Goal: Task Accomplishment & Management: Use online tool/utility

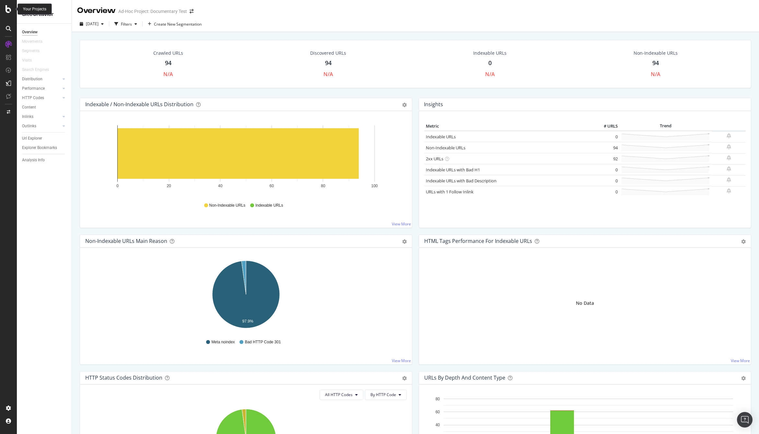
click at [7, 8] on icon at bounding box center [9, 9] width 6 height 8
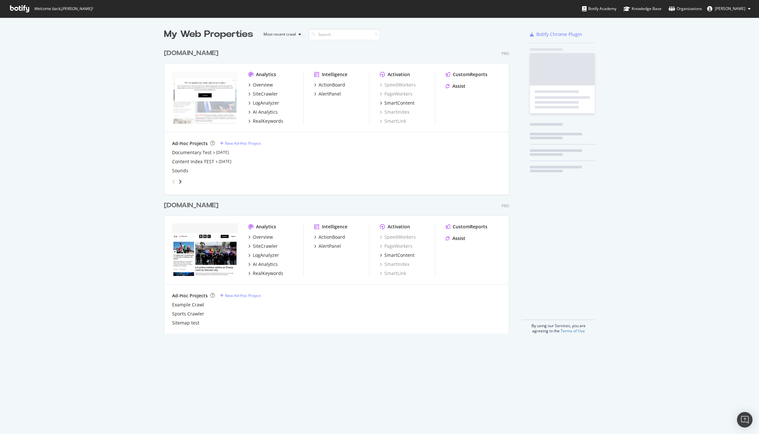
scroll to position [293, 350]
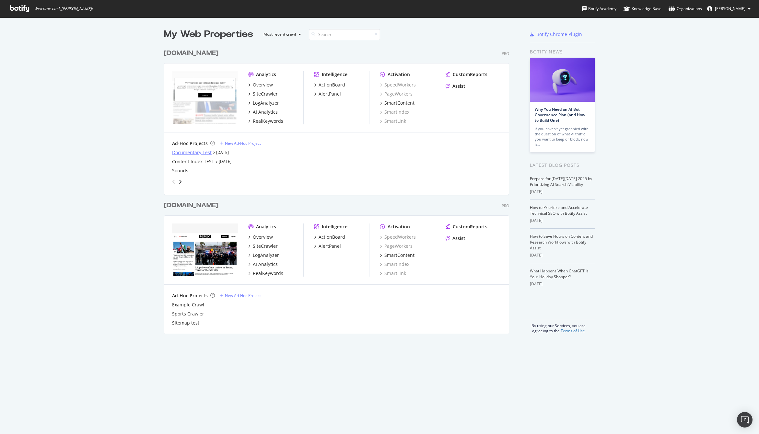
click at [200, 151] on div "Documentary Test" at bounding box center [192, 152] width 40 height 6
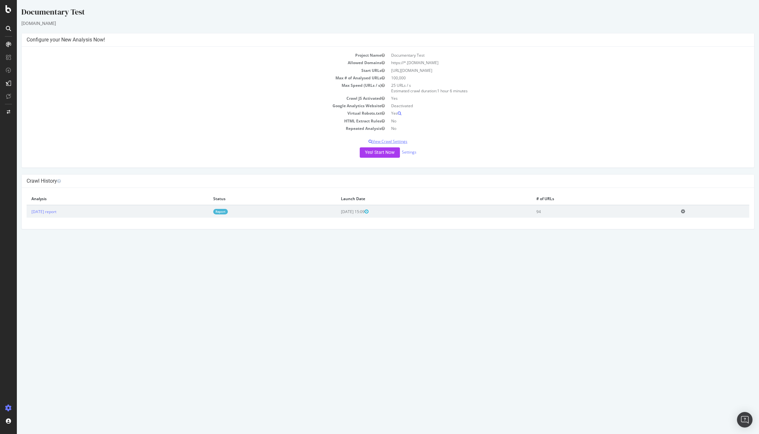
click at [394, 143] on p "View Crawl Settings" at bounding box center [388, 142] width 722 height 6
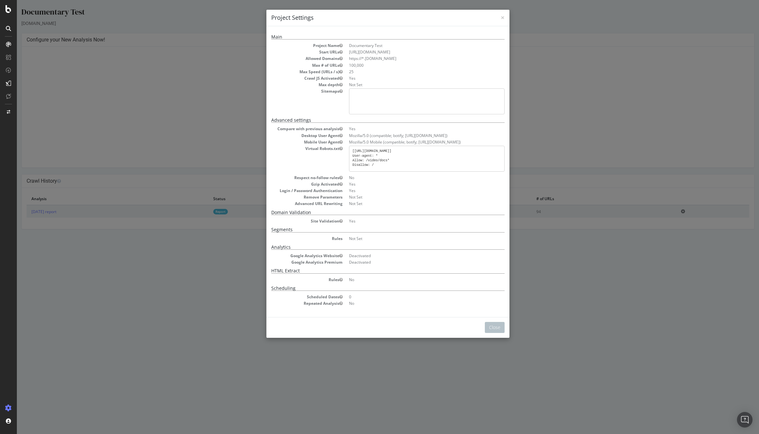
click at [209, 124] on div "× Close Project Settings Main Project Name Documentary Test Start URLs https://…" at bounding box center [388, 217] width 742 height 434
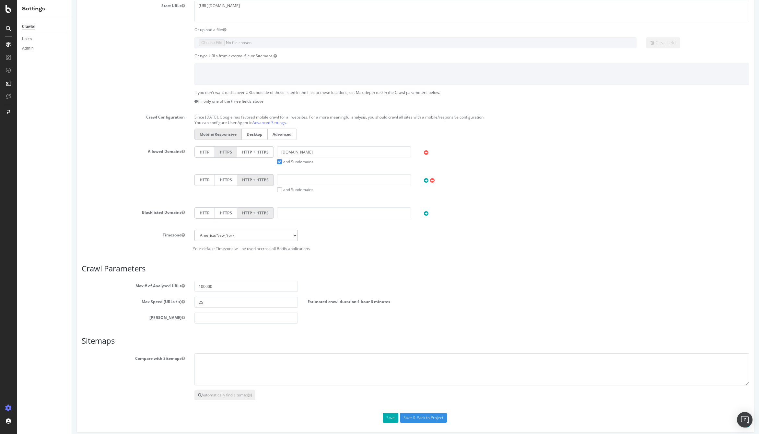
scroll to position [78, 0]
click at [229, 374] on textarea at bounding box center [471, 369] width 554 height 32
paste textarea "https://web.int.bbcx.test.api.bbc.com/video_documentaries_sitemap.xml"
type textarea "https://web.int.bbcx.test.api.bbc.com/video_documentaries_sitemap.xml"
click at [386, 419] on button "Save" at bounding box center [391, 418] width 16 height 10
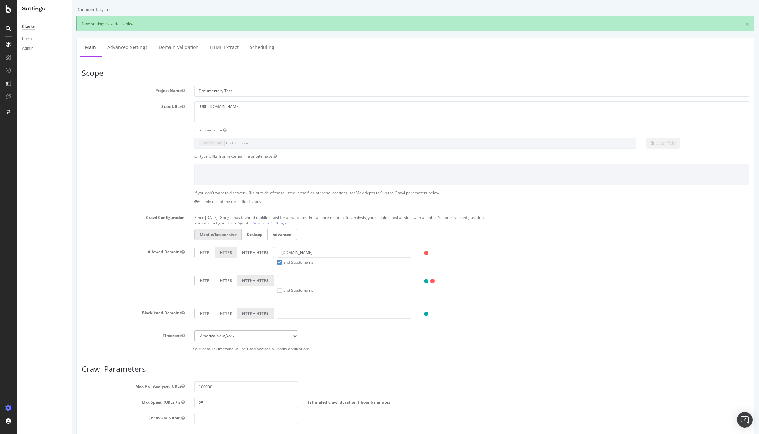
scroll to position [0, 0]
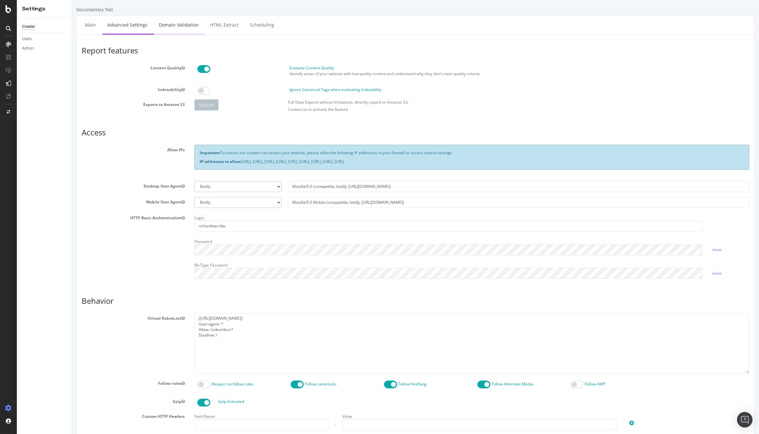
click at [185, 29] on link "Domain Validation" at bounding box center [179, 25] width 50 height 18
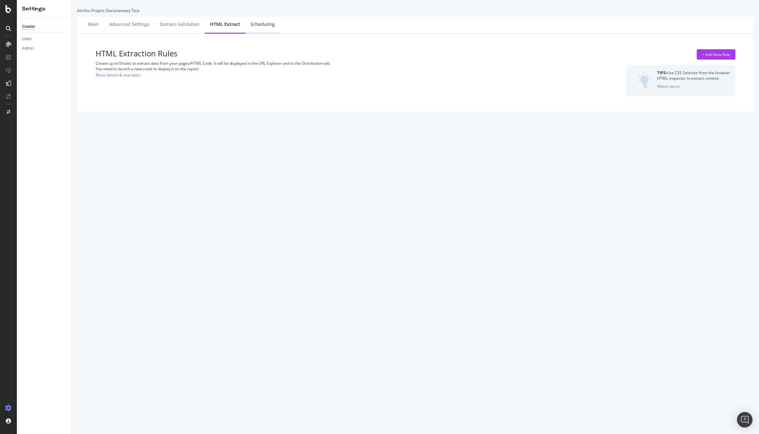
click at [260, 26] on div "Scheduling" at bounding box center [262, 24] width 24 height 6
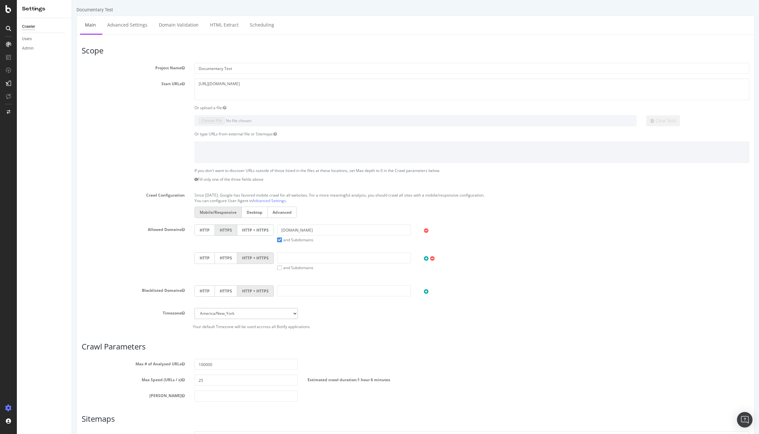
scroll to position [83, 0]
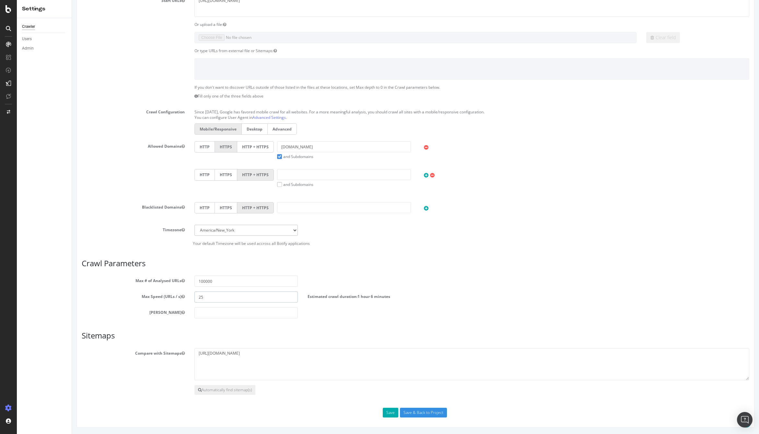
drag, startPoint x: 190, startPoint y: 296, endPoint x: 184, endPoint y: 296, distance: 6.8
click at [184, 296] on div "Max Speed (URLs / s) 25 Estimated crawl duration: 1 hour 6 minutes" at bounding box center [415, 296] width 677 height 11
type input "50"
click at [418, 412] on input "Save & Back to Project" at bounding box center [423, 413] width 47 height 10
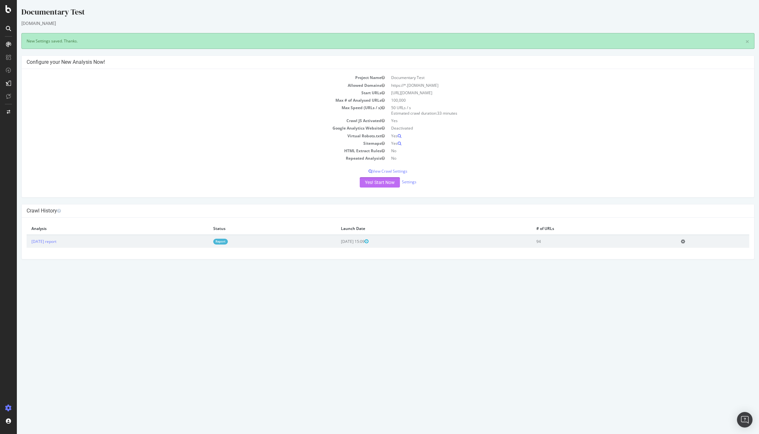
click at [384, 184] on button "Yes! Start Now" at bounding box center [380, 182] width 40 height 10
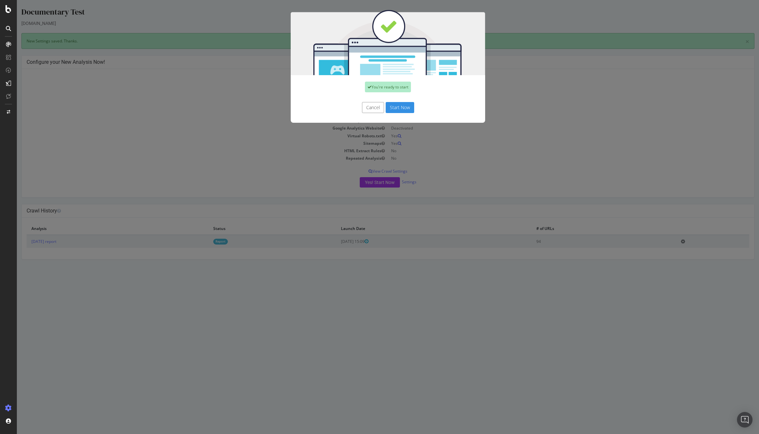
click at [404, 106] on button "Start Now" at bounding box center [399, 107] width 29 height 11
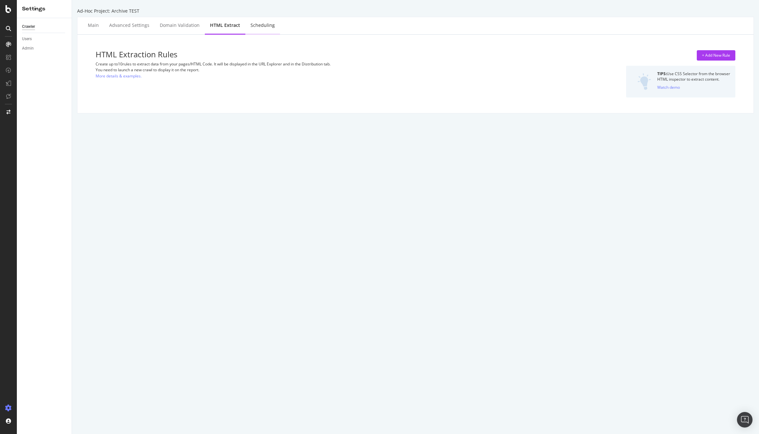
click at [256, 25] on div "Scheduling" at bounding box center [262, 25] width 24 height 6
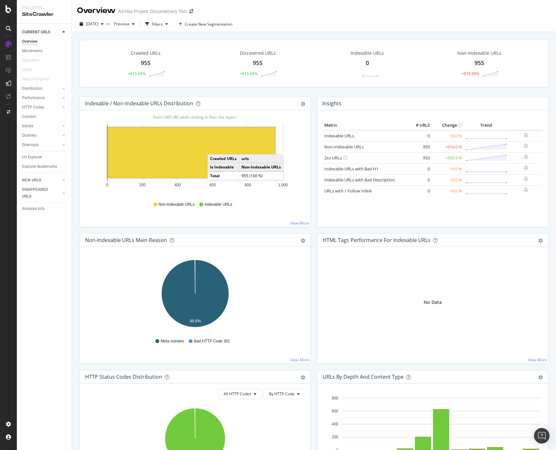
click at [214, 148] on rect "A chart." at bounding box center [192, 152] width 168 height 51
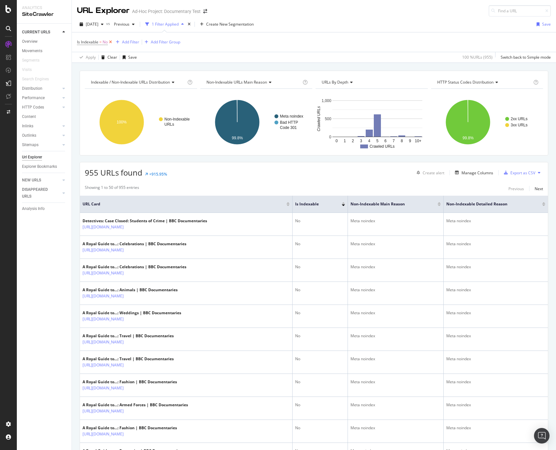
click at [112, 41] on icon at bounding box center [111, 42] width 6 height 6
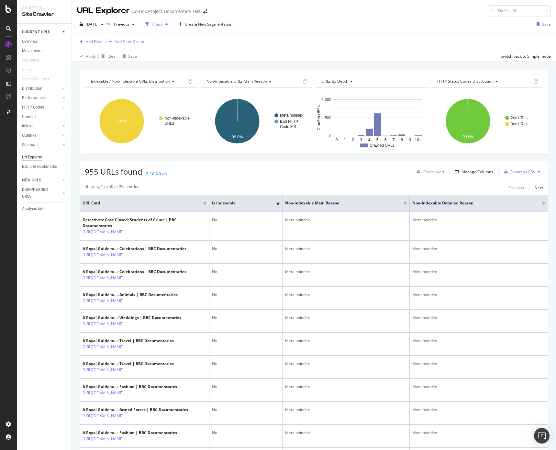
click at [522, 169] on div "Export as CSV" at bounding box center [523, 172] width 25 height 6
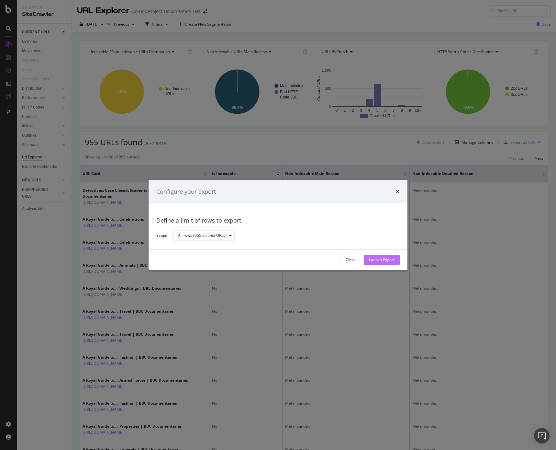
click at [388, 258] on div "Launch Export" at bounding box center [382, 260] width 26 height 6
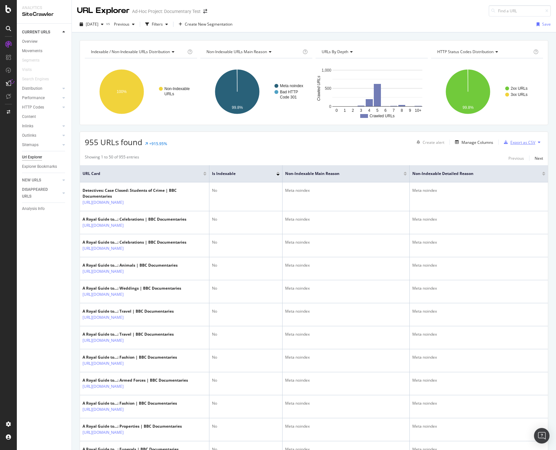
scroll to position [3, 0]
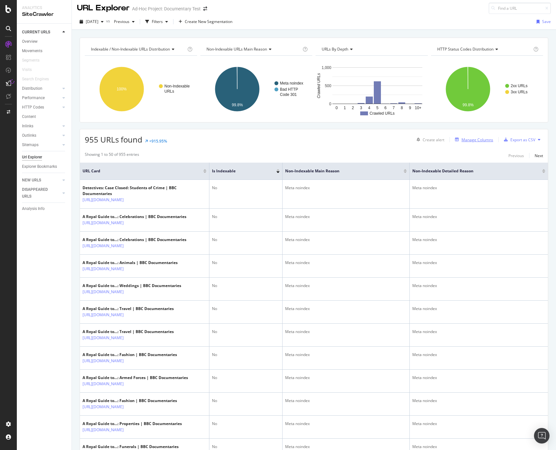
click at [481, 138] on div "Manage Columns" at bounding box center [478, 140] width 32 height 6
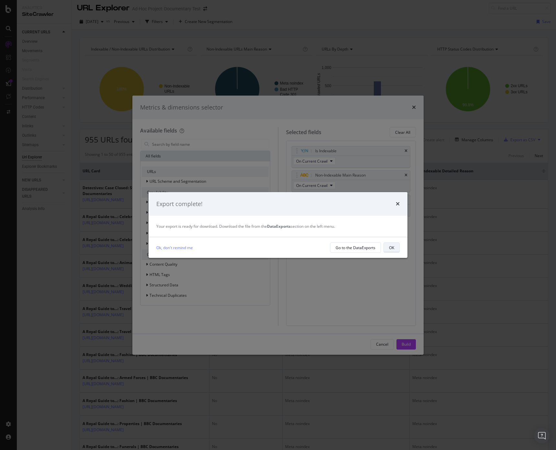
click at [391, 251] on div "OK" at bounding box center [391, 247] width 5 height 9
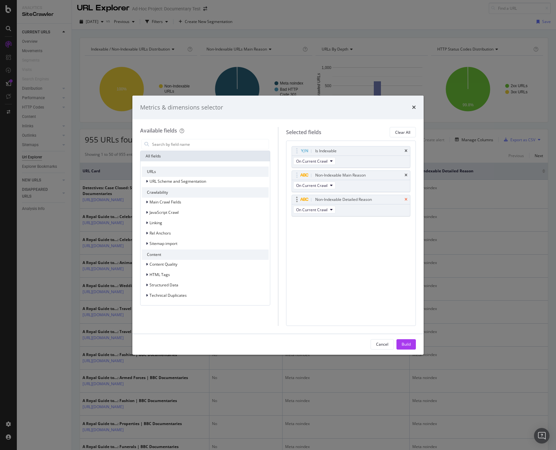
click at [406, 200] on icon "times" at bounding box center [406, 200] width 3 height 4
click at [199, 183] on span "URL Scheme and Segmentation" at bounding box center [178, 181] width 57 height 6
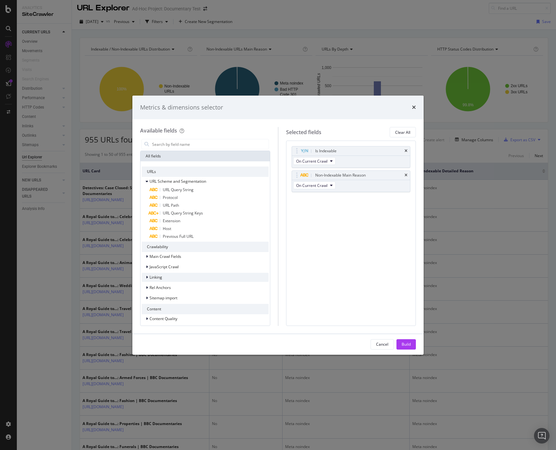
scroll to position [34, 0]
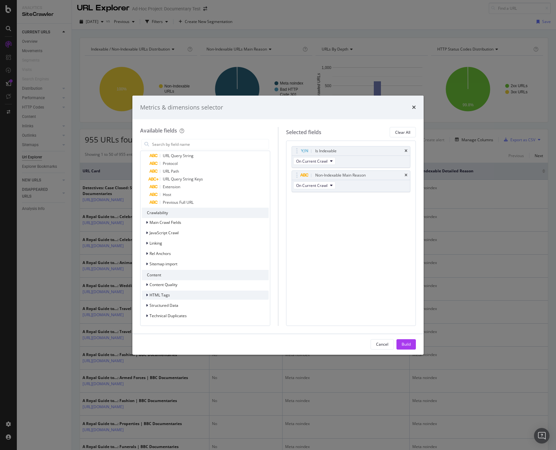
click at [193, 292] on div "HTML Tags" at bounding box center [205, 295] width 127 height 9
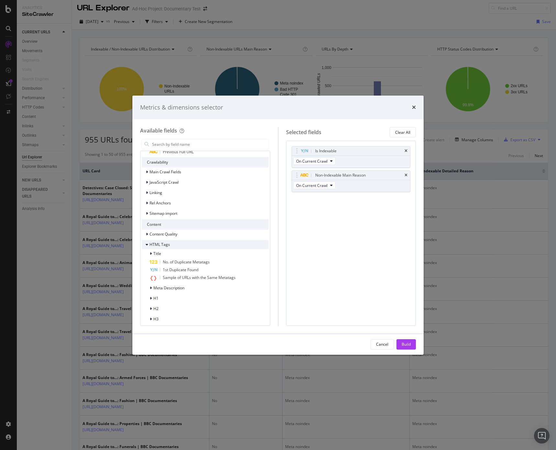
scroll to position [109, 0]
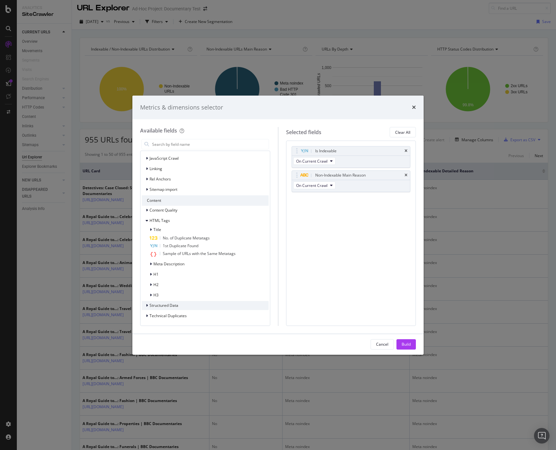
click at [148, 305] on div "modal" at bounding box center [148, 305] width 4 height 6
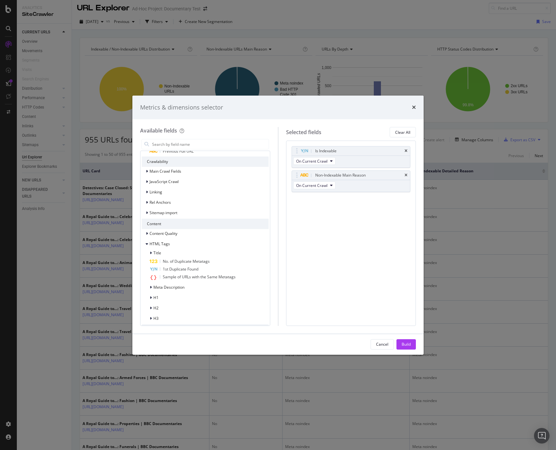
scroll to position [40, 0]
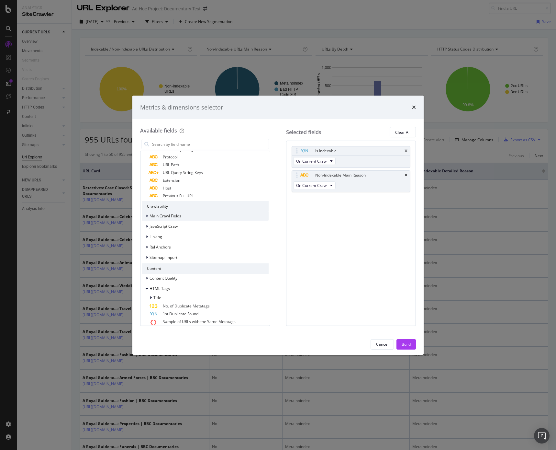
click at [146, 216] on icon "modal" at bounding box center [147, 216] width 2 height 4
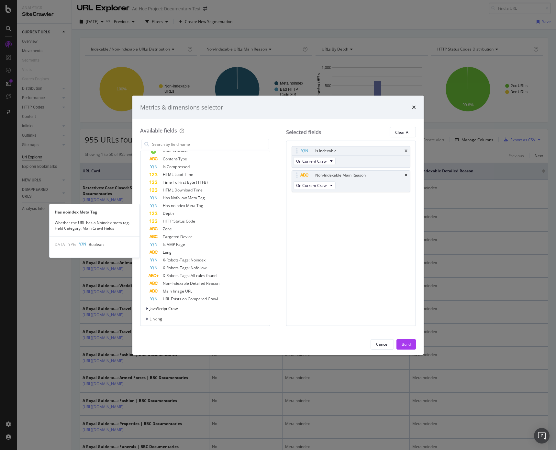
scroll to position [178, 0]
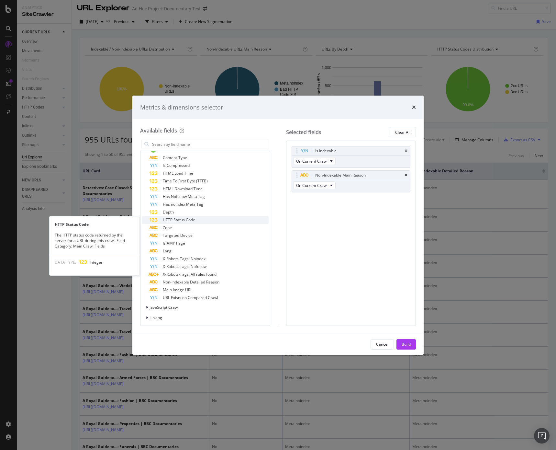
click at [172, 218] on span "HTTP Status Code" at bounding box center [179, 220] width 32 height 6
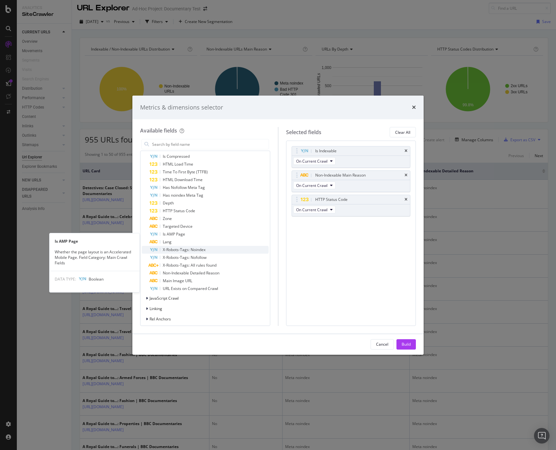
scroll to position [188, 0]
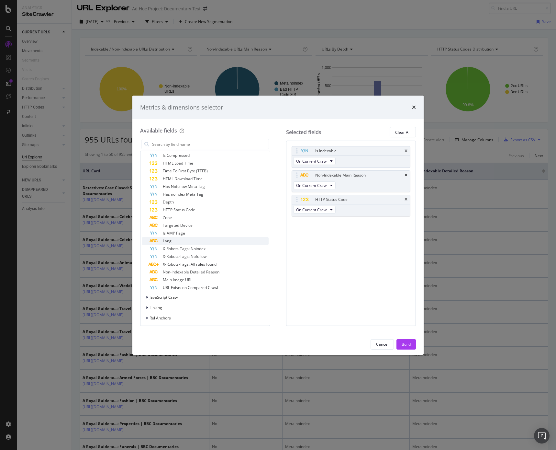
click at [196, 241] on div "Lang" at bounding box center [209, 241] width 119 height 8
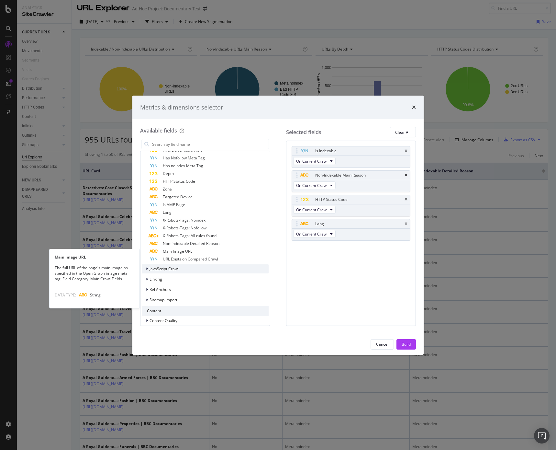
scroll to position [219, 0]
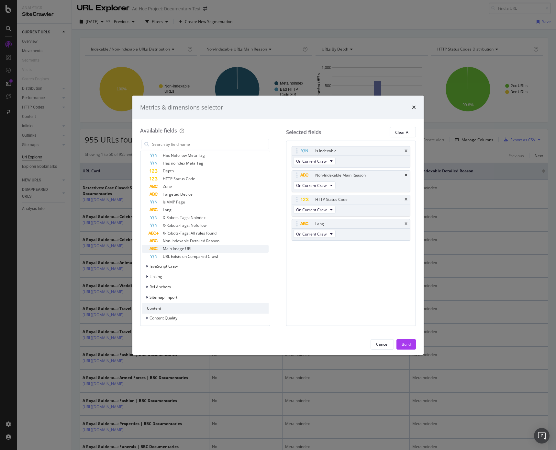
click at [190, 250] on span "Main Image URL" at bounding box center [177, 249] width 29 height 6
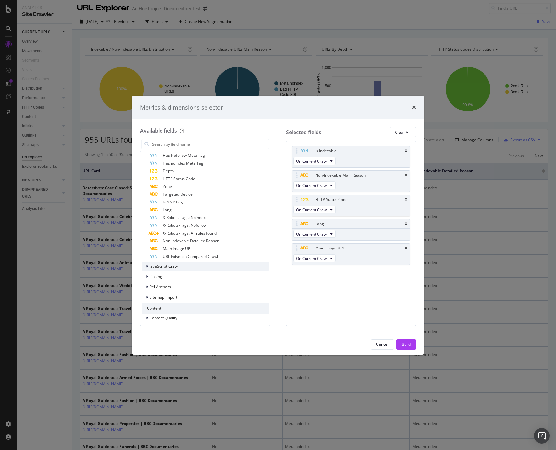
click at [191, 264] on div "JavaScript Crawl" at bounding box center [205, 266] width 127 height 9
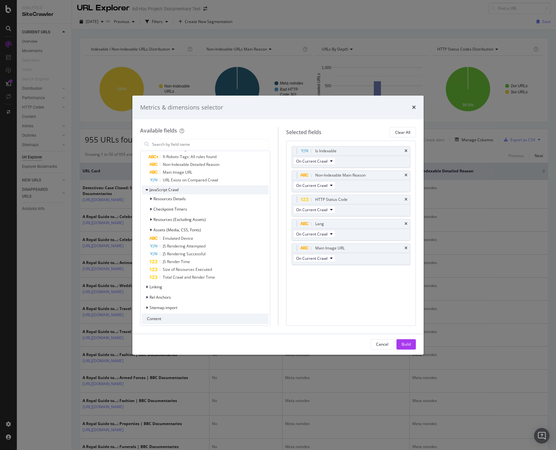
scroll to position [297, 0]
click at [186, 220] on span "Resources (Excluding Assets)" at bounding box center [180, 218] width 52 height 6
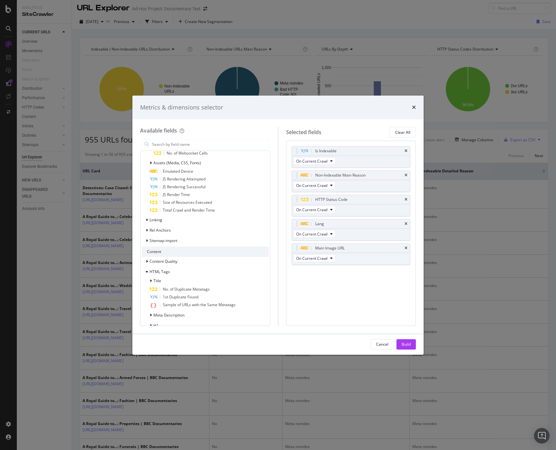
scroll to position [434, 0]
click at [186, 206] on span "Total Crawl and Render Time" at bounding box center [189, 208] width 52 height 6
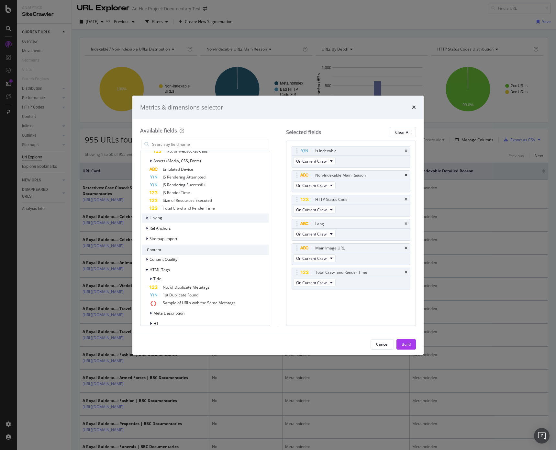
click at [195, 219] on div "Linking" at bounding box center [205, 217] width 127 height 9
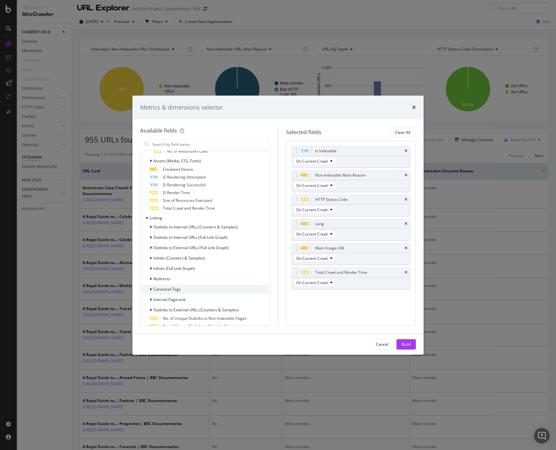
click at [209, 288] on div "Canonical Tags" at bounding box center [205, 289] width 127 height 9
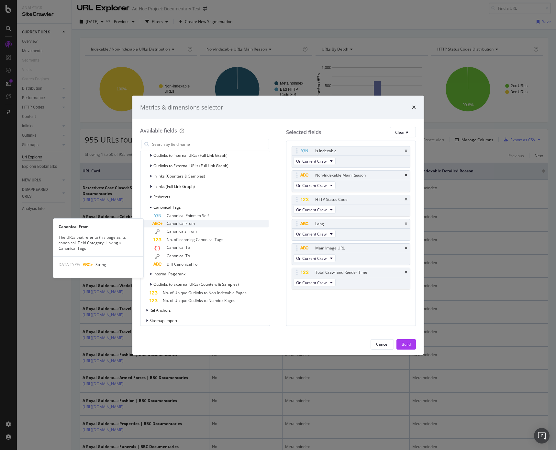
scroll to position [519, 0]
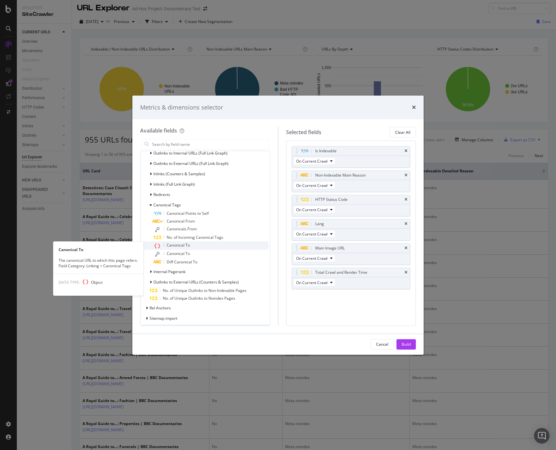
click at [194, 246] on div "Canonical To" at bounding box center [211, 245] width 115 height 8
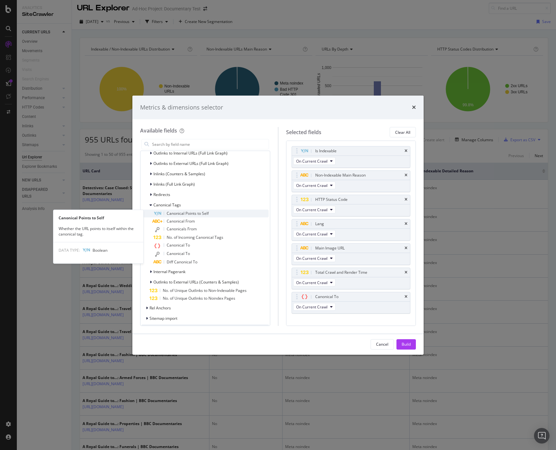
click at [189, 212] on span "Canonical Points to Self" at bounding box center [188, 214] width 42 height 6
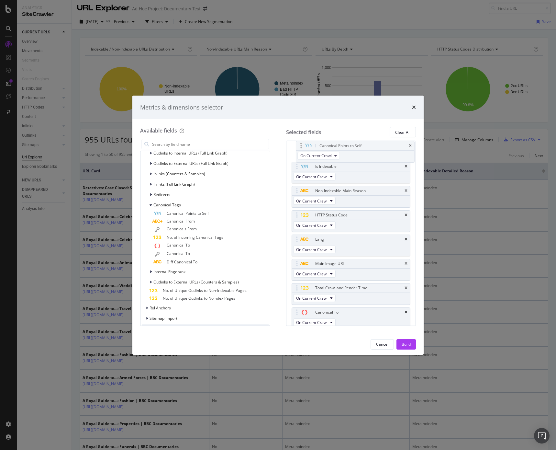
scroll to position [0, 0]
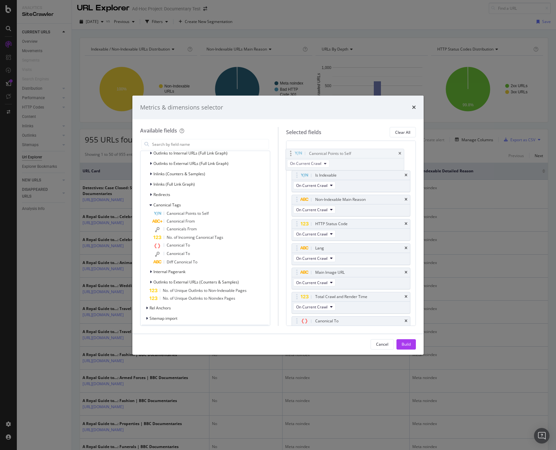
drag, startPoint x: 298, startPoint y: 309, endPoint x: 291, endPoint y: 154, distance: 155.3
click at [291, 154] on body "Analytics SiteCrawler CURRENT URLS Overview Movements Segments Visits Search En…" at bounding box center [278, 225] width 556 height 450
click at [408, 198] on div "Non-Indexable Main Reason" at bounding box center [351, 199] width 119 height 9
drag, startPoint x: 361, startPoint y: 248, endPoint x: 359, endPoint y: 178, distance: 69.3
click at [359, 178] on body "Analytics SiteCrawler CURRENT URLS Overview Movements Segments Visits Search En…" at bounding box center [278, 225] width 556 height 450
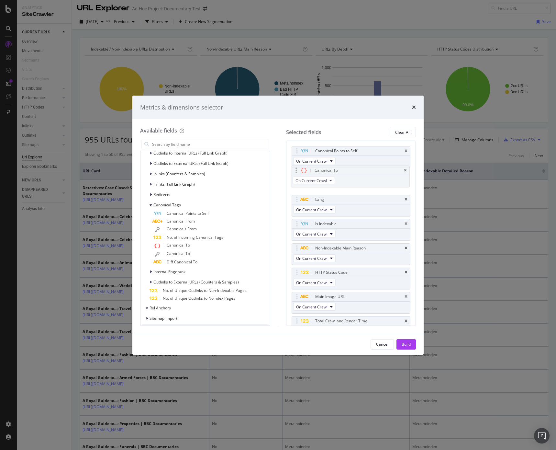
drag, startPoint x: 354, startPoint y: 322, endPoint x: 352, endPoint y: 172, distance: 149.6
click at [353, 172] on body "Analytics SiteCrawler CURRENT URLS Overview Movements Segments Visits Search En…" at bounding box center [278, 225] width 556 height 450
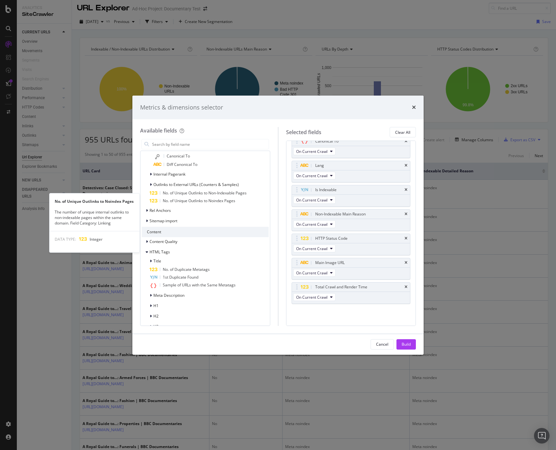
scroll to position [620, 0]
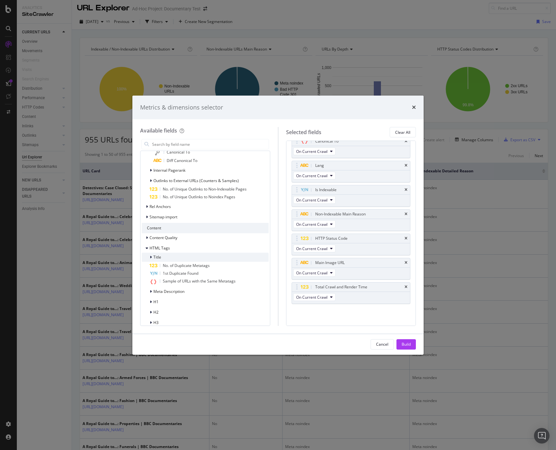
click at [173, 256] on div "Title" at bounding box center [205, 257] width 127 height 9
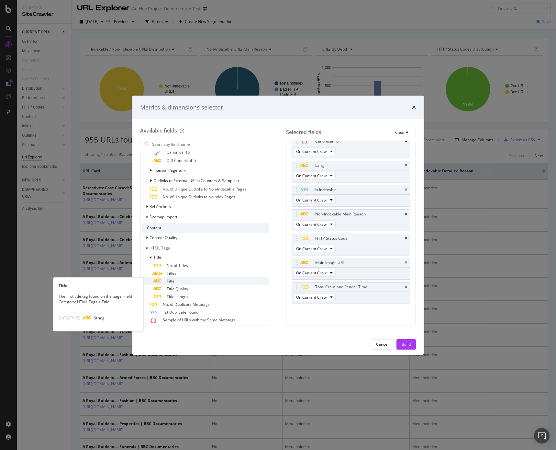
click at [180, 279] on div "Title" at bounding box center [211, 281] width 115 height 8
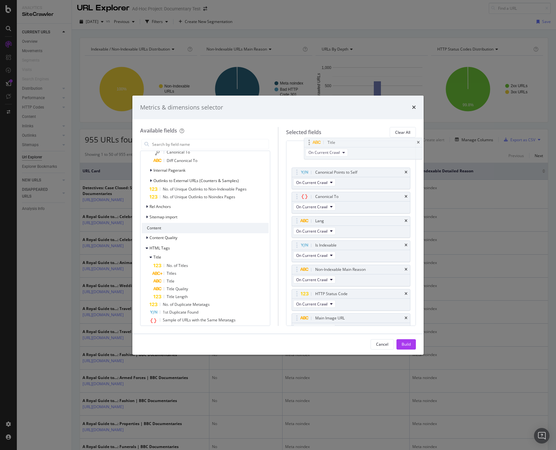
scroll to position [0, 0]
drag, startPoint x: 324, startPoint y: 308, endPoint x: 324, endPoint y: 152, distance: 155.8
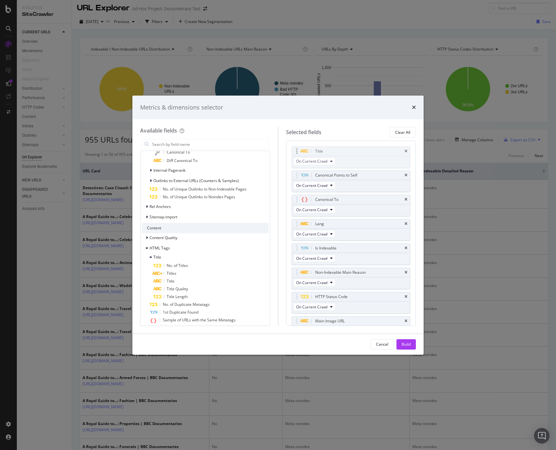
click at [324, 152] on body "Analytics SiteCrawler CURRENT URLS Overview Movements Segments Visits Search En…" at bounding box center [278, 225] width 556 height 450
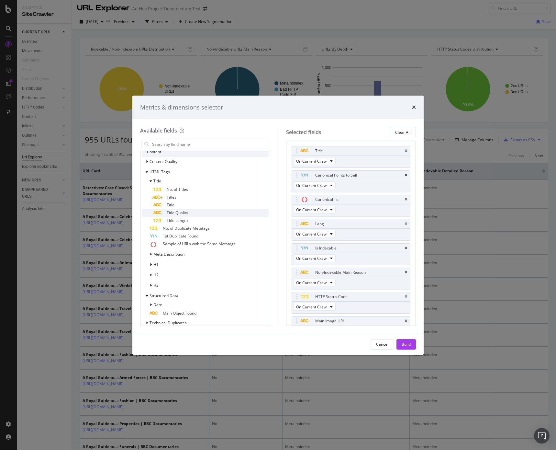
scroll to position [703, 0]
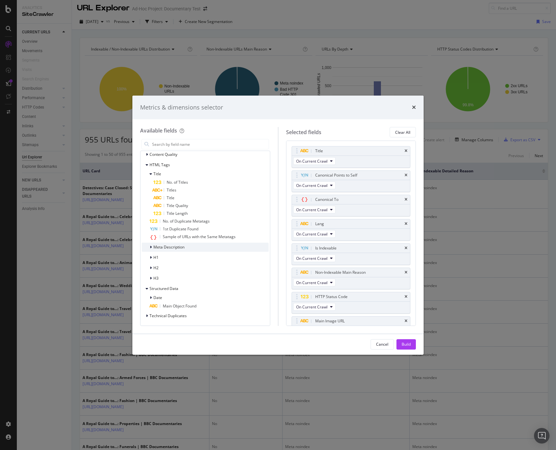
click at [186, 247] on div "Meta Description" at bounding box center [205, 247] width 127 height 9
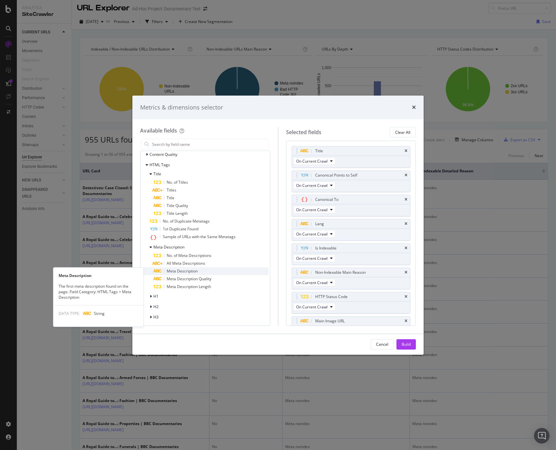
click at [189, 269] on span "Meta Description" at bounding box center [182, 271] width 31 height 6
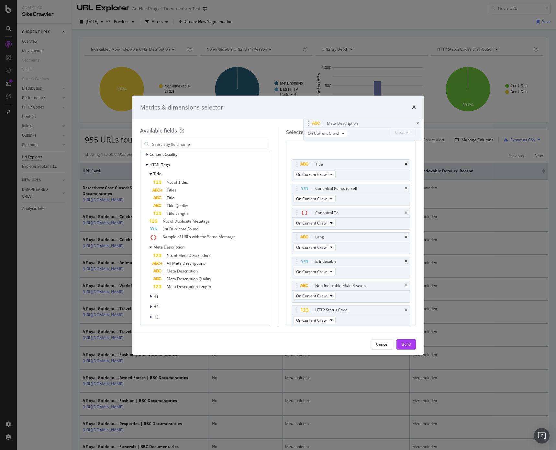
scroll to position [0, 0]
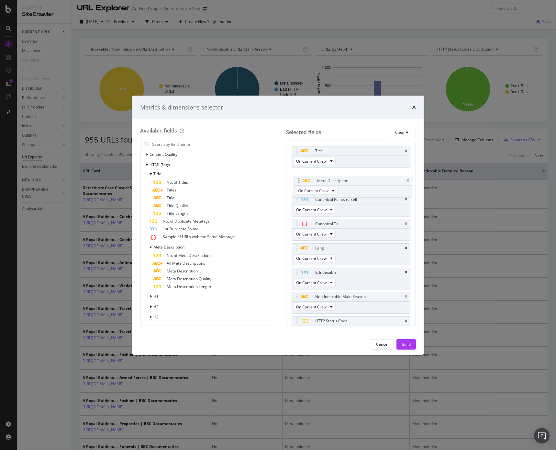
drag, startPoint x: 302, startPoint y: 308, endPoint x: 304, endPoint y: 180, distance: 128.0
click at [304, 180] on body "Analytics SiteCrawler CURRENT URLS Overview Movements Segments Visits Search En…" at bounding box center [278, 225] width 556 height 450
click at [202, 297] on div "H1" at bounding box center [205, 296] width 127 height 9
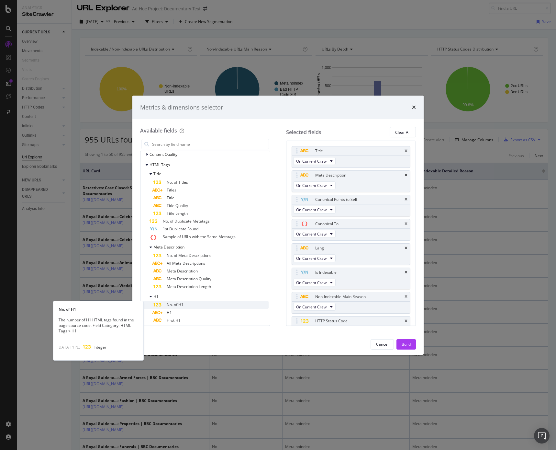
click at [182, 303] on span "No. of H1" at bounding box center [175, 305] width 17 height 6
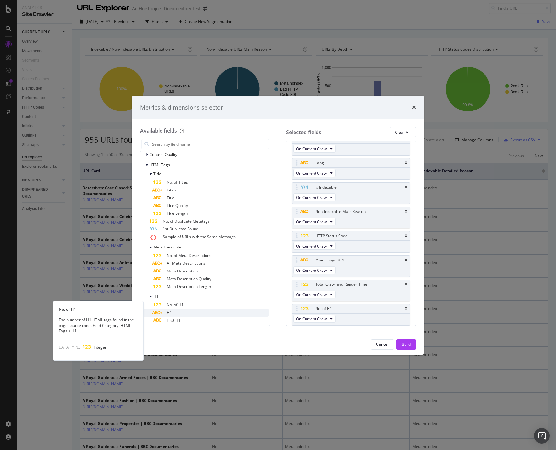
scroll to position [85, 0]
click at [180, 311] on div "H1" at bounding box center [211, 313] width 115 height 8
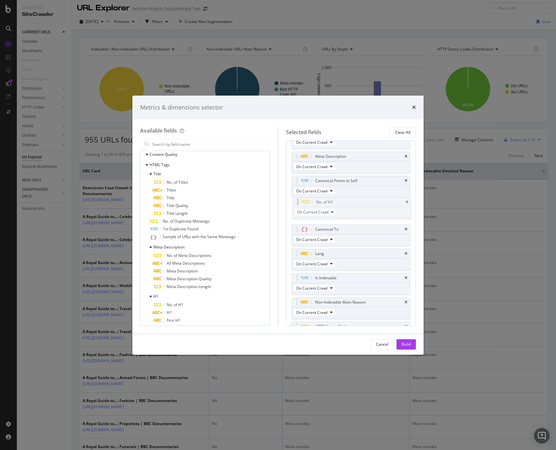
scroll to position [18, 0]
drag, startPoint x: 323, startPoint y: 283, endPoint x: 323, endPoint y: 232, distance: 51.8
click at [323, 232] on body "Analytics SiteCrawler CURRENT URLS Overview Movements Segments Visits Search En…" at bounding box center [278, 225] width 556 height 450
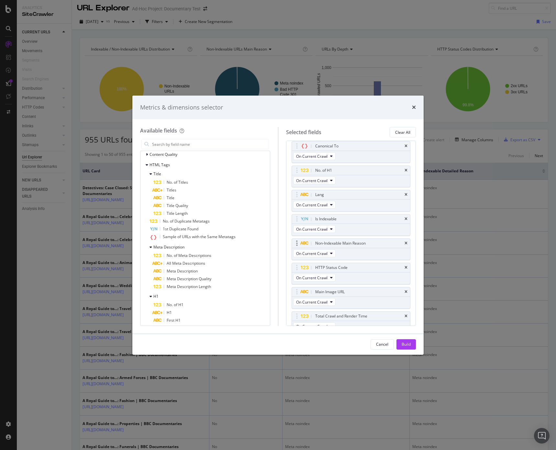
scroll to position [131, 0]
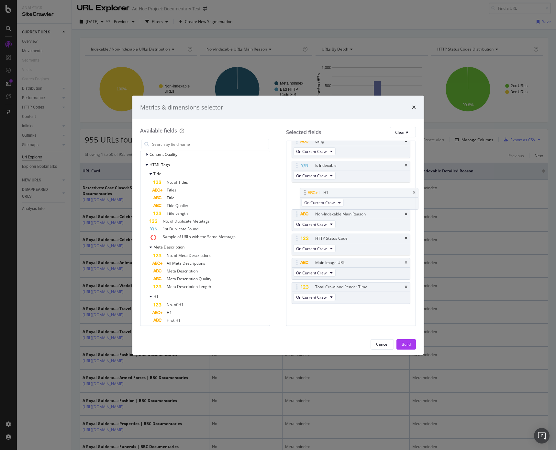
drag, startPoint x: 313, startPoint y: 287, endPoint x: 321, endPoint y: 192, distance: 94.6
click at [321, 192] on body "Analytics SiteCrawler CURRENT URLS Overview Movements Segments Visits Search En…" at bounding box center [278, 225] width 556 height 450
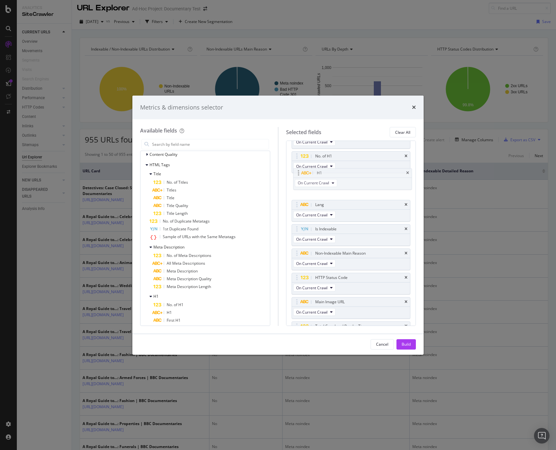
scroll to position [91, 0]
drag, startPoint x: 321, startPoint y: 192, endPoint x: 319, endPoint y: 184, distance: 8.6
click at [319, 184] on body "Analytics SiteCrawler CURRENT URLS Overview Movements Segments Visits Search En…" at bounding box center [278, 225] width 556 height 450
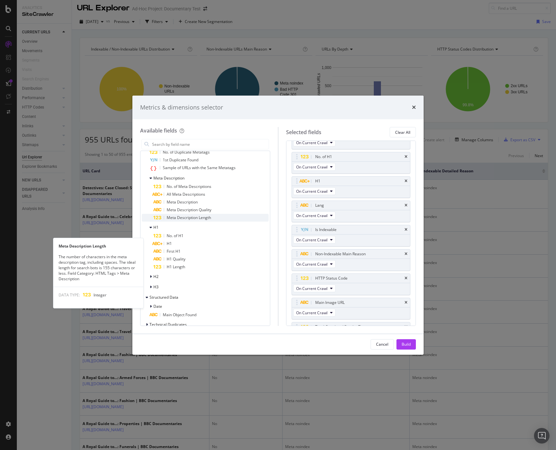
scroll to position [781, 0]
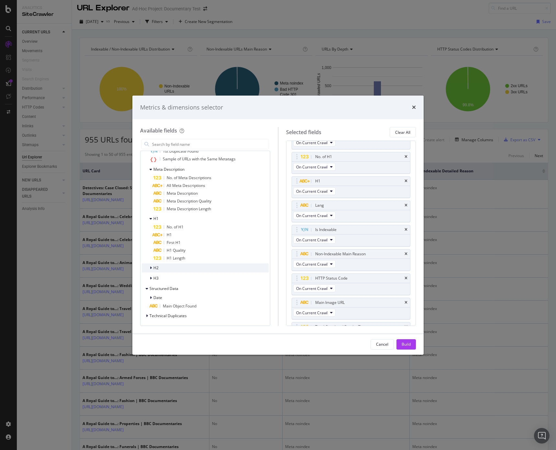
click at [202, 266] on div "H2" at bounding box center [205, 267] width 127 height 9
click at [189, 278] on div "No. of H2" at bounding box center [211, 276] width 115 height 8
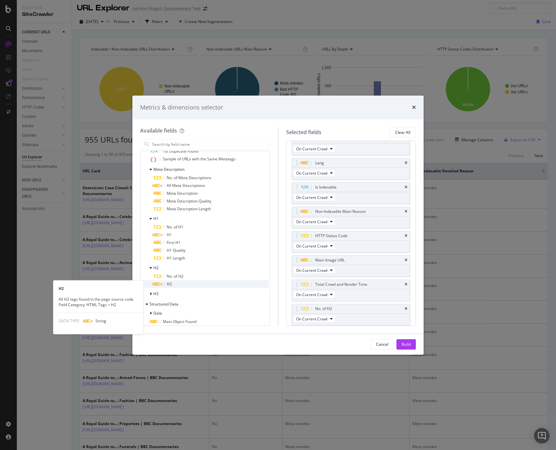
click at [186, 283] on div "H2" at bounding box center [211, 284] width 115 height 8
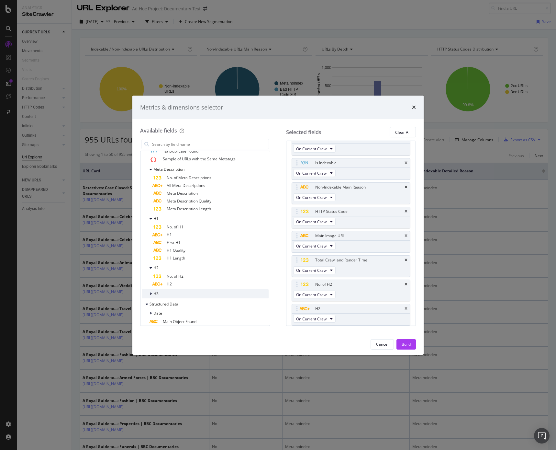
click at [187, 294] on div "H3" at bounding box center [205, 293] width 127 height 9
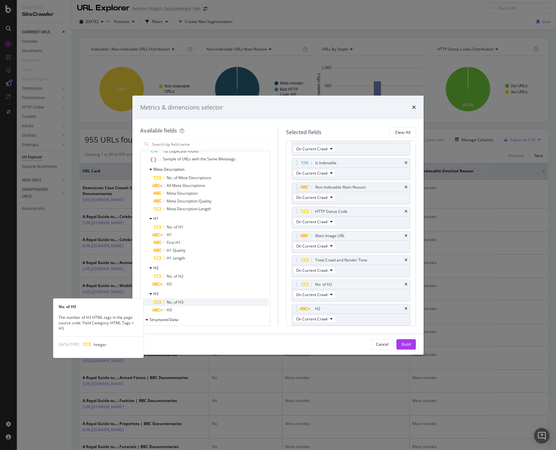
click at [188, 302] on div "No. of H3" at bounding box center [211, 302] width 115 height 8
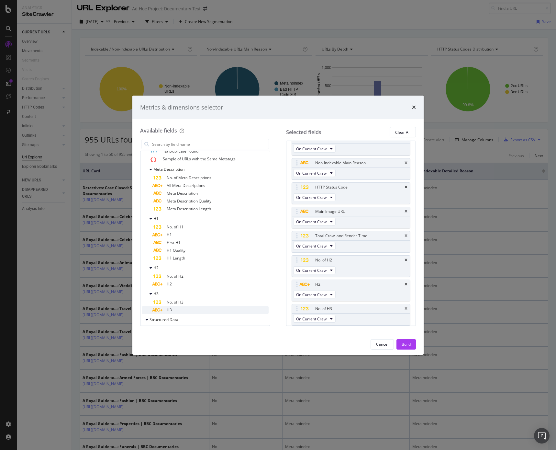
click at [188, 308] on div "H3" at bounding box center [211, 310] width 115 height 8
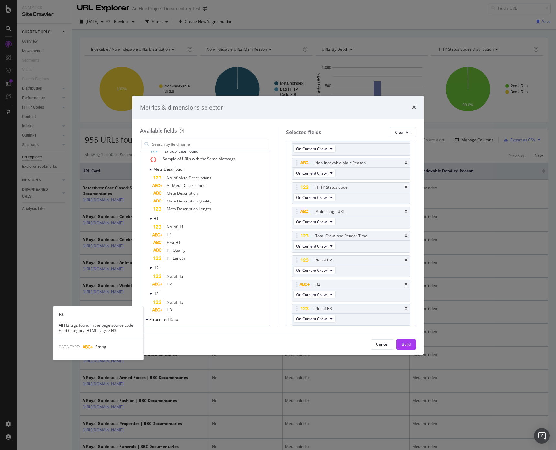
scroll to position [207, 0]
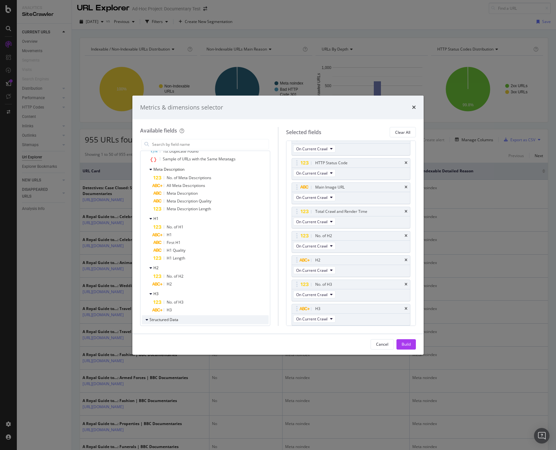
click at [187, 319] on div "Structured Data" at bounding box center [205, 319] width 127 height 9
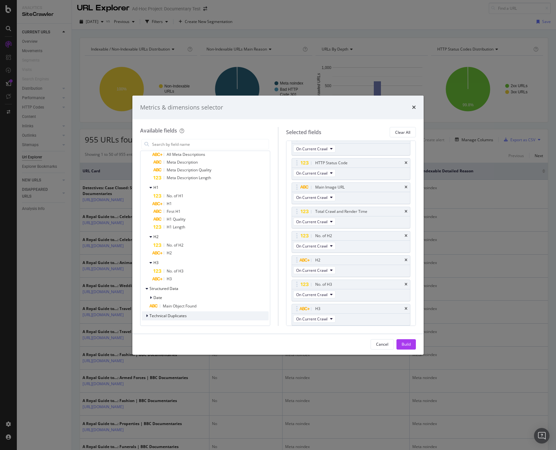
click at [171, 315] on span "Technical Duplicates" at bounding box center [168, 316] width 37 height 6
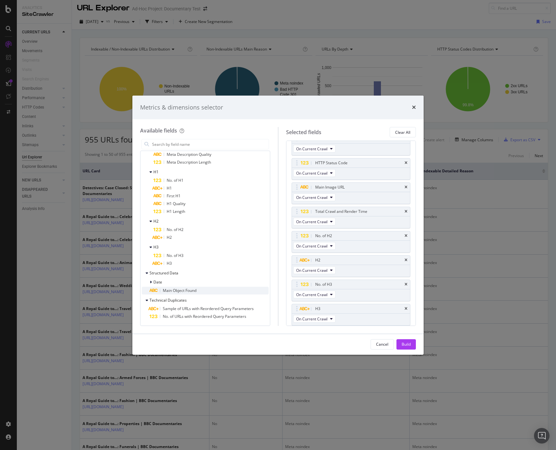
click at [166, 291] on span "Main Object Found" at bounding box center [180, 291] width 34 height 6
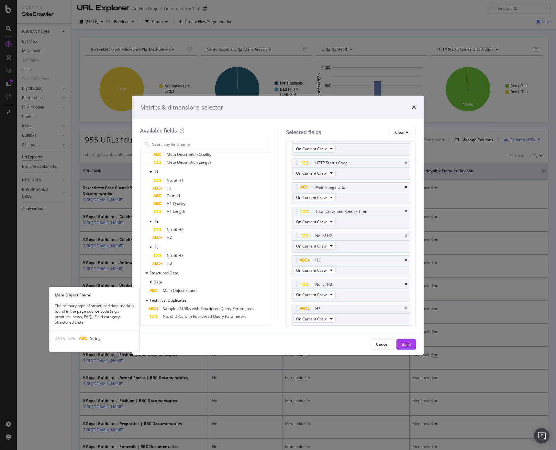
scroll to position [219, 0]
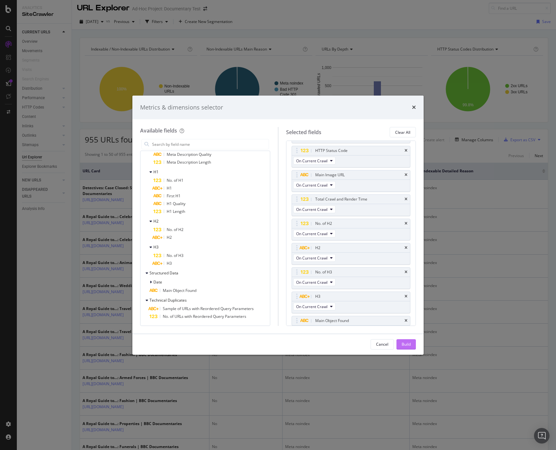
click at [405, 344] on div "Build" at bounding box center [406, 344] width 9 height 6
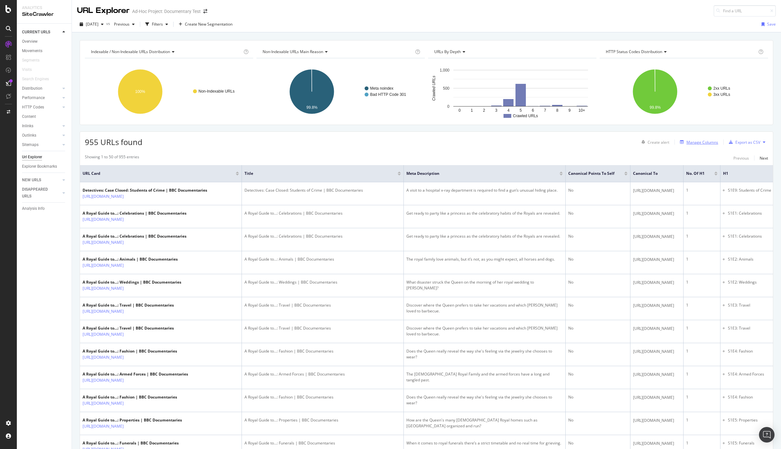
click at [556, 143] on div "Manage Columns" at bounding box center [703, 143] width 32 height 6
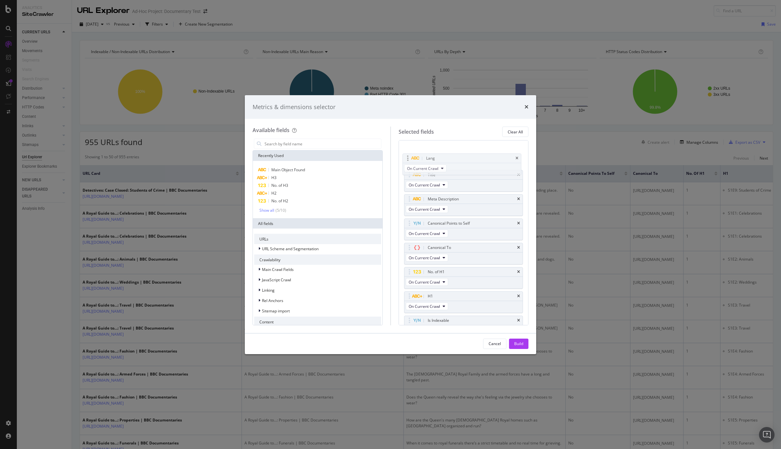
drag, startPoint x: 485, startPoint y: 296, endPoint x: 483, endPoint y: 158, distance: 138.0
click at [483, 158] on body "Analytics SiteCrawler CURRENT URLS Overview Movements Segments Visits Search En…" at bounding box center [390, 224] width 781 height 449
drag, startPoint x: 461, startPoint y: 288, endPoint x: 462, endPoint y: 175, distance: 113.4
click at [462, 175] on body "Analytics SiteCrawler CURRENT URLS Overview Movements Segments Visits Search En…" at bounding box center [390, 224] width 781 height 449
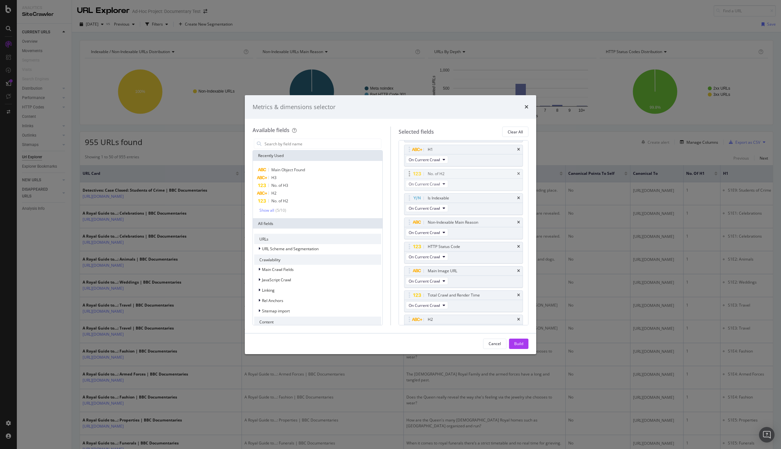
scroll to position [146, 0]
drag, startPoint x: 478, startPoint y: 318, endPoint x: 470, endPoint y: 208, distance: 111.0
click at [470, 207] on body "Analytics SiteCrawler CURRENT URLS Overview Movements Segments Visits Search En…" at bounding box center [390, 224] width 781 height 449
drag, startPoint x: 455, startPoint y: 256, endPoint x: 455, endPoint y: 198, distance: 57.7
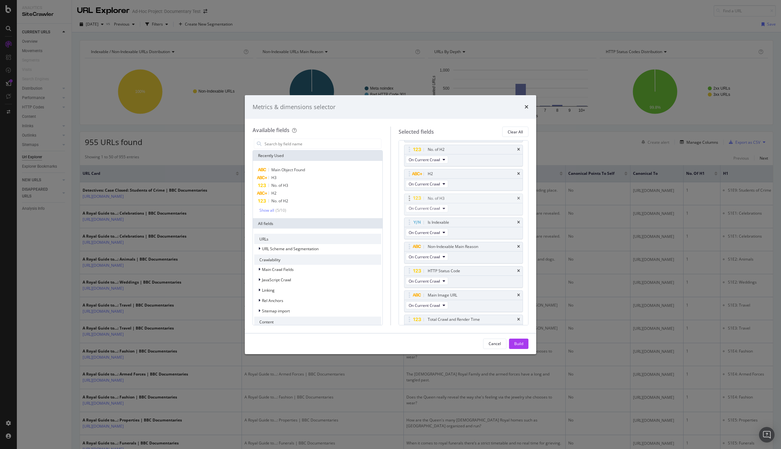
click at [455, 198] on body "Analytics SiteCrawler CURRENT URLS Overview Movements Segments Visits Search En…" at bounding box center [390, 224] width 781 height 449
drag, startPoint x: 442, startPoint y: 272, endPoint x: 453, endPoint y: 233, distance: 40.5
click at [441, 215] on body "Analytics SiteCrawler CURRENT URLS Overview Movements Segments Visits Search En…" at bounding box center [390, 224] width 781 height 449
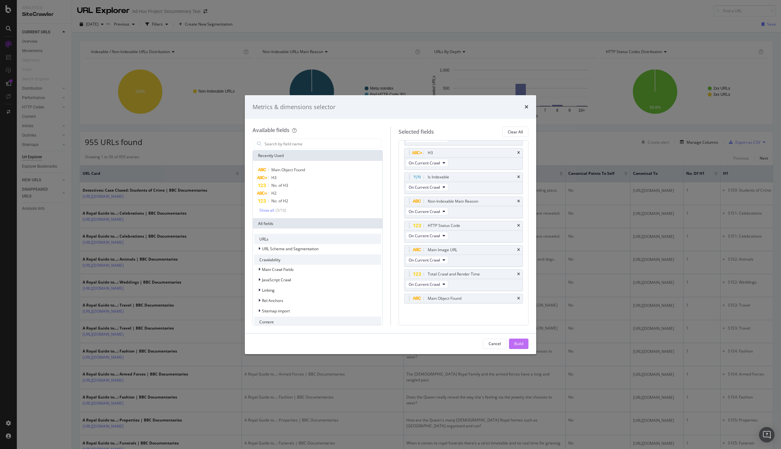
click at [519, 345] on div "Build" at bounding box center [518, 344] width 9 height 6
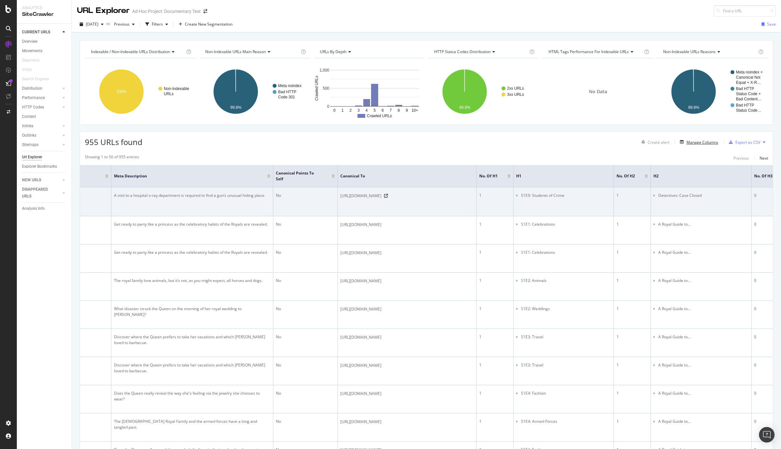
scroll to position [0, 295]
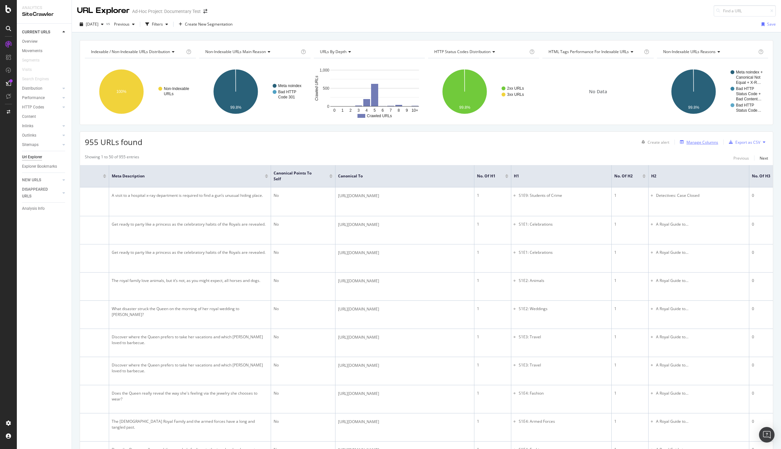
click at [556, 142] on div "Manage Columns" at bounding box center [703, 143] width 32 height 6
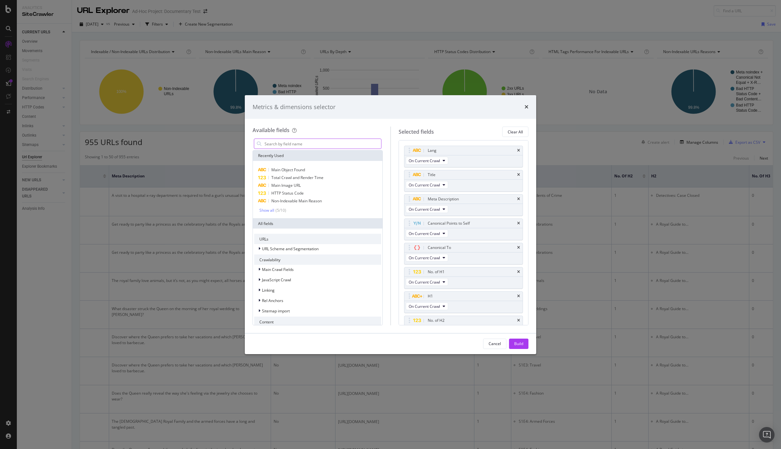
click at [360, 146] on input "modal" at bounding box center [322, 144] width 117 height 10
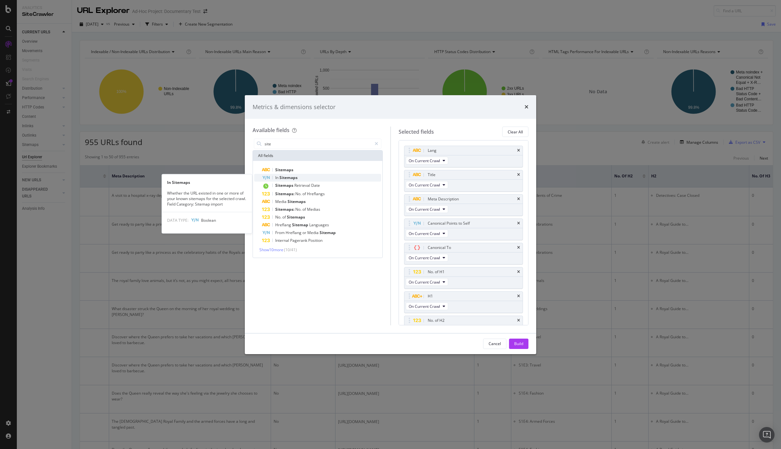
type input "site"
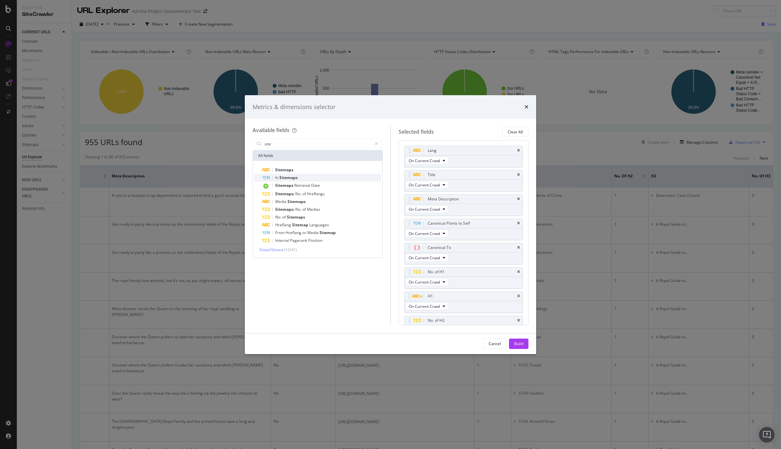
click at [355, 177] on div "In Sitemaps" at bounding box center [321, 178] width 119 height 8
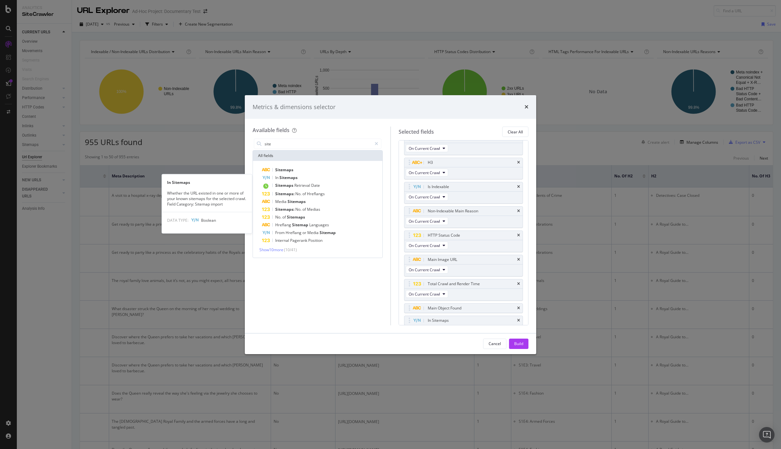
scroll to position [231, 0]
click at [335, 172] on div "Sitemaps" at bounding box center [321, 170] width 119 height 8
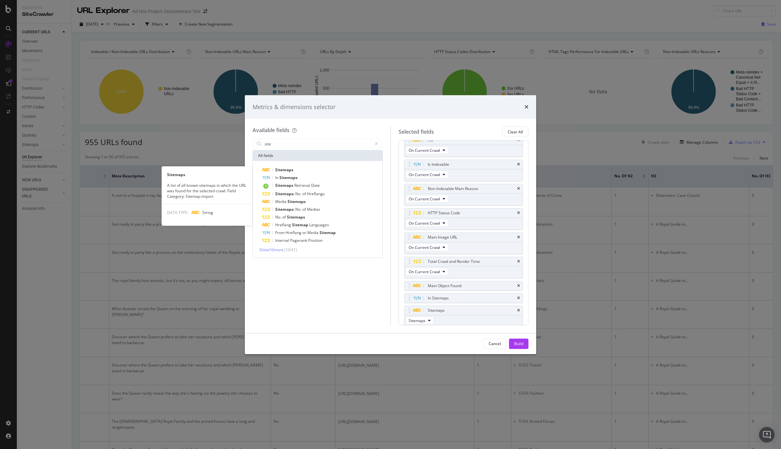
scroll to position [256, 0]
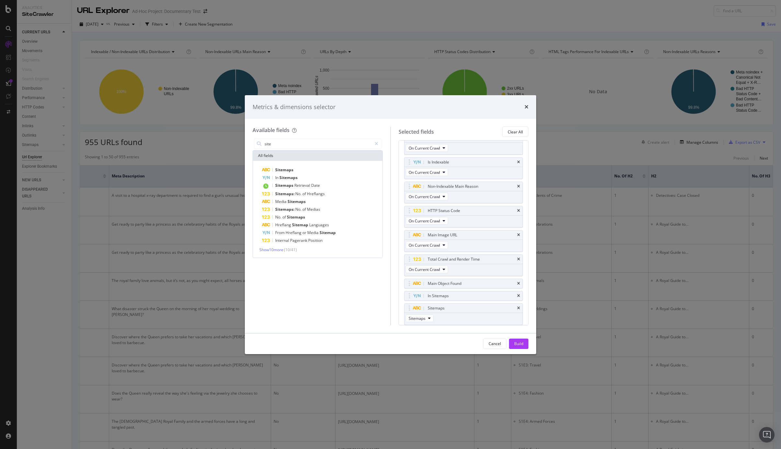
drag, startPoint x: 521, startPoint y: 345, endPoint x: 602, endPoint y: 167, distance: 195.5
click at [521, 344] on div "Build" at bounding box center [518, 344] width 9 height 6
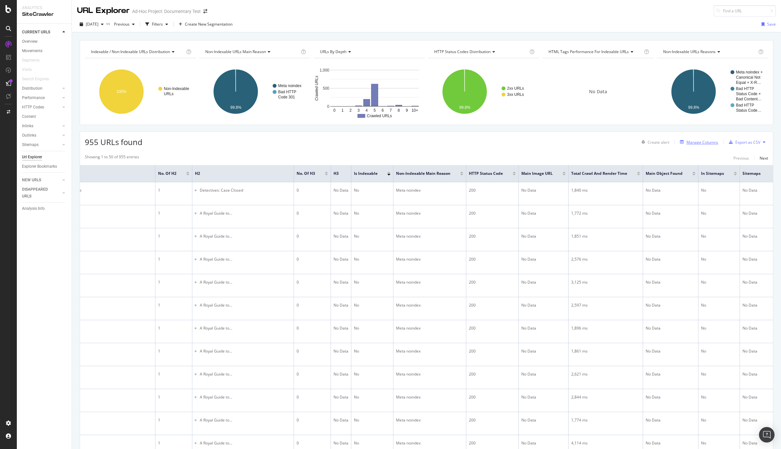
click at [556, 142] on div "Manage Columns" at bounding box center [703, 143] width 32 height 6
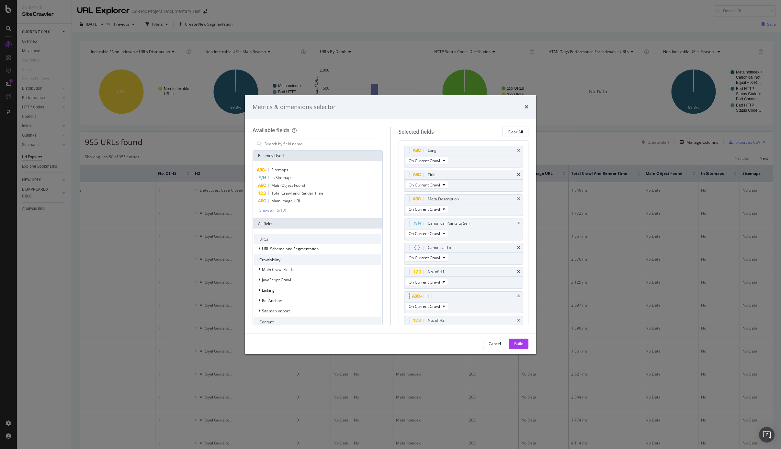
scroll to position [277, 0]
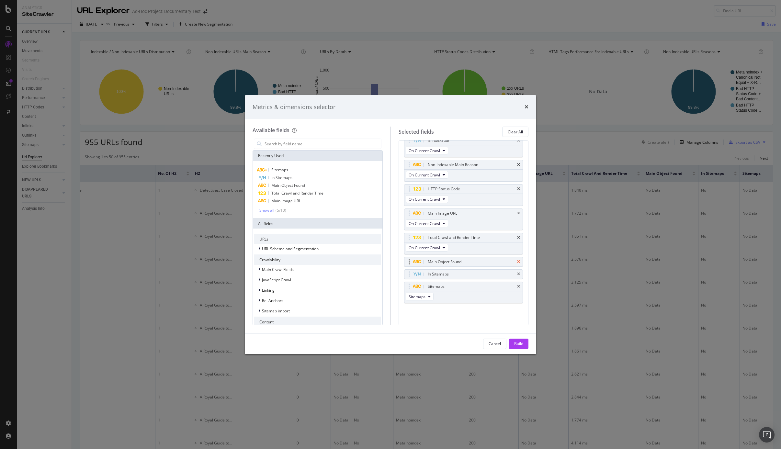
click at [518, 261] on icon "times" at bounding box center [518, 262] width 3 height 4
click at [520, 274] on icon "times" at bounding box center [518, 274] width 3 height 4
click at [519, 283] on div "Sitemaps" at bounding box center [464, 286] width 119 height 9
click at [520, 286] on icon "times" at bounding box center [518, 287] width 3 height 4
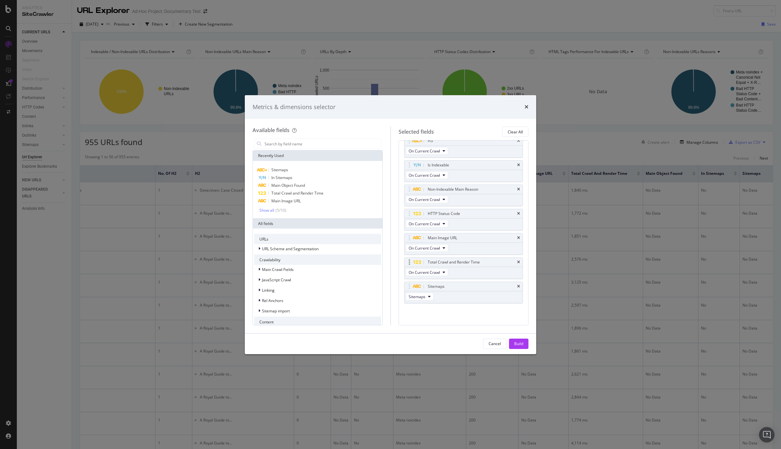
scroll to position [228, 0]
drag, startPoint x: 520, startPoint y: 342, endPoint x: 531, endPoint y: 262, distance: 80.8
click at [520, 342] on div "Build" at bounding box center [518, 344] width 9 height 6
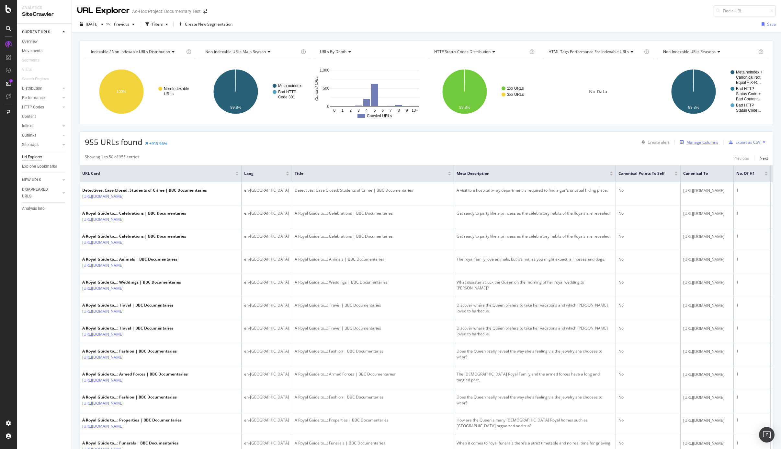
click at [556, 142] on div "Manage Columns" at bounding box center [703, 143] width 32 height 6
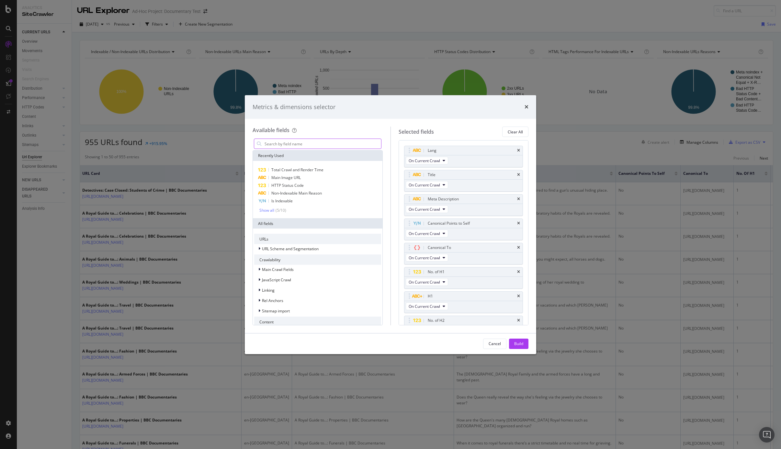
click at [280, 141] on input "modal" at bounding box center [322, 144] width 117 height 10
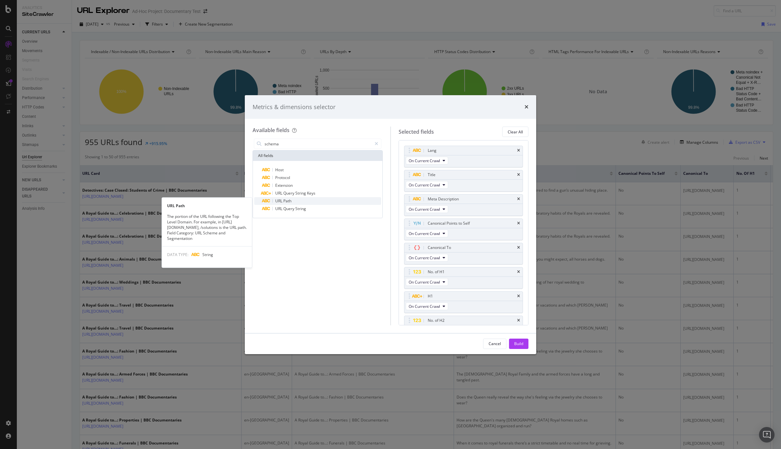
type input "schema"
click at [290, 198] on span "Path" at bounding box center [287, 201] width 8 height 6
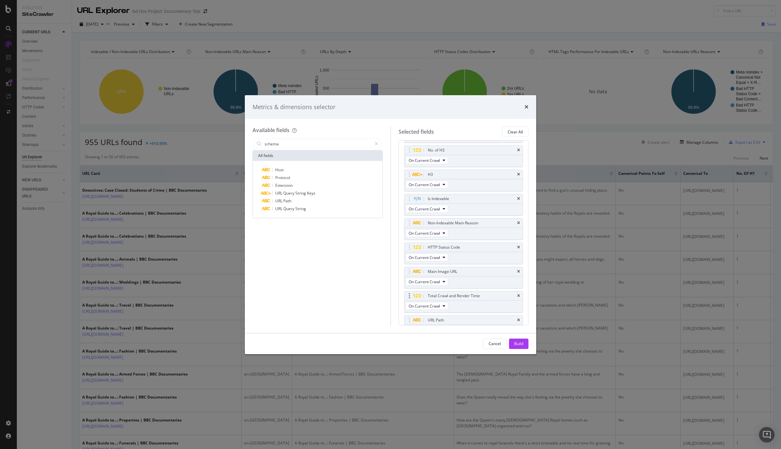
scroll to position [219, 0]
click at [517, 341] on div "Build" at bounding box center [518, 344] width 9 height 6
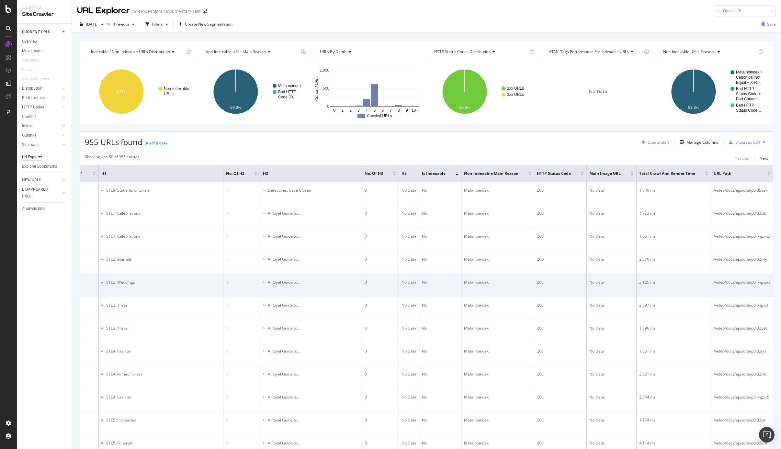
scroll to position [0, 711]
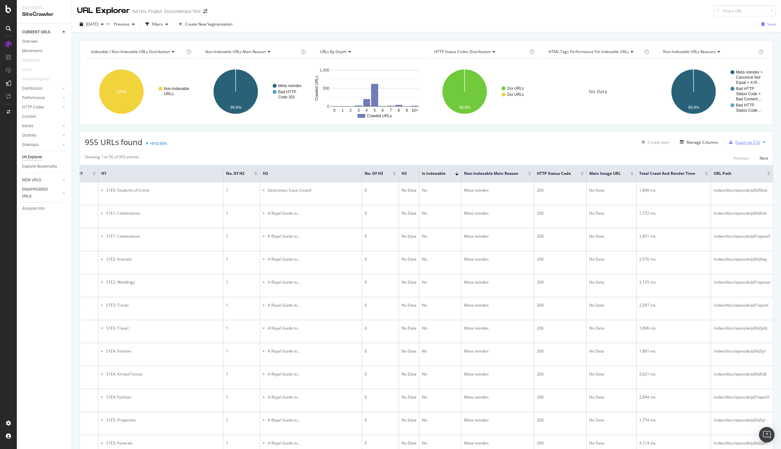
click at [743, 141] on div "Export as CSV" at bounding box center [748, 143] width 25 height 6
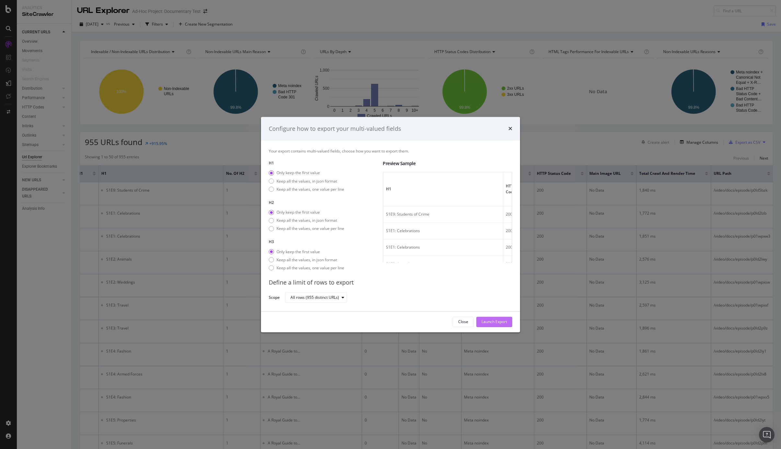
click at [501, 326] on div "Launch Export" at bounding box center [495, 322] width 26 height 10
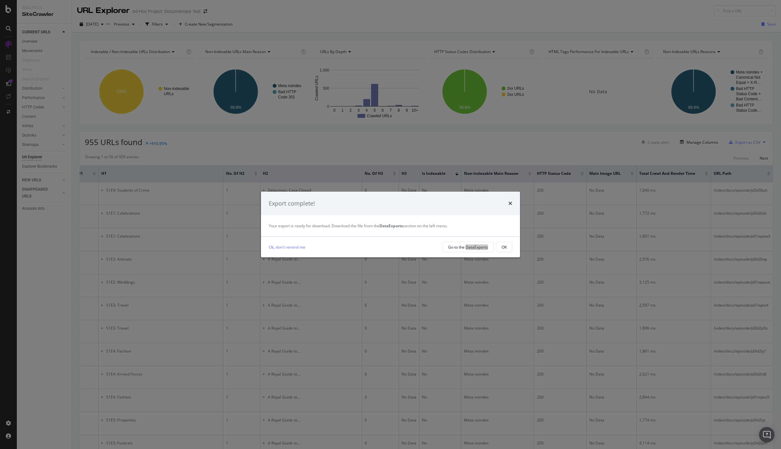
drag, startPoint x: 480, startPoint y: 249, endPoint x: 460, endPoint y: 230, distance: 27.7
click at [460, 230] on div "Export complete! Your export is ready for download. Download the file from the …" at bounding box center [390, 225] width 259 height 66
drag, startPoint x: 470, startPoint y: 246, endPoint x: 501, endPoint y: 236, distance: 32.0
click at [501, 236] on div "Export complete! Your export is ready for download. Download the file from the …" at bounding box center [390, 225] width 259 height 66
click at [508, 248] on button "OK" at bounding box center [504, 247] width 16 height 10
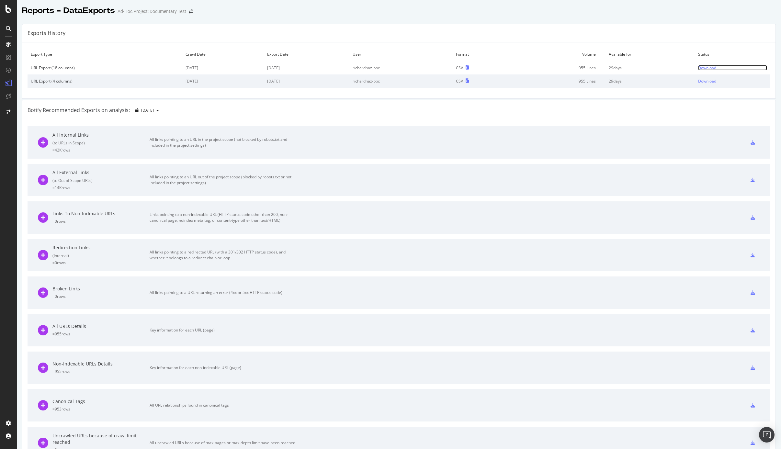
click at [709, 68] on div "Download" at bounding box center [707, 68] width 18 height 6
